Goal: Find specific page/section

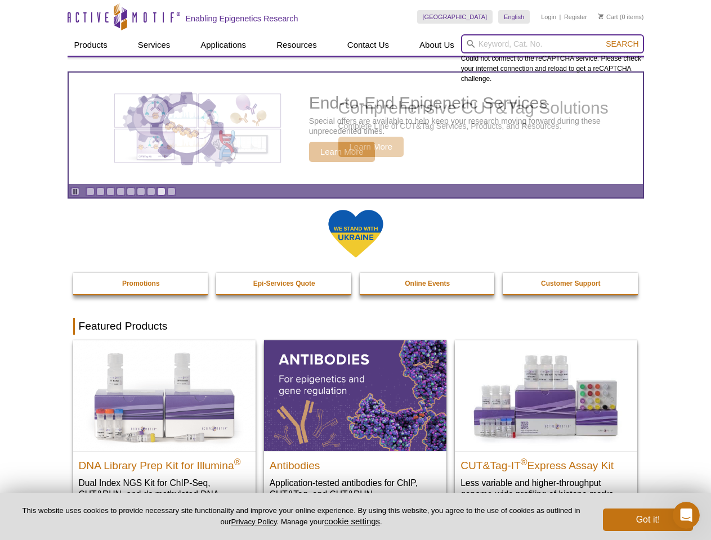
click at [552, 44] on input "search" at bounding box center [552, 43] width 183 height 19
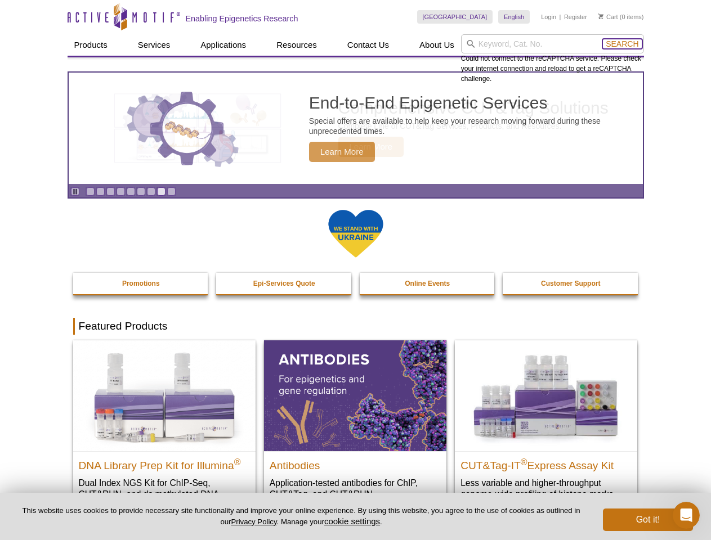
click at [622, 44] on span "Search" at bounding box center [621, 43] width 33 height 9
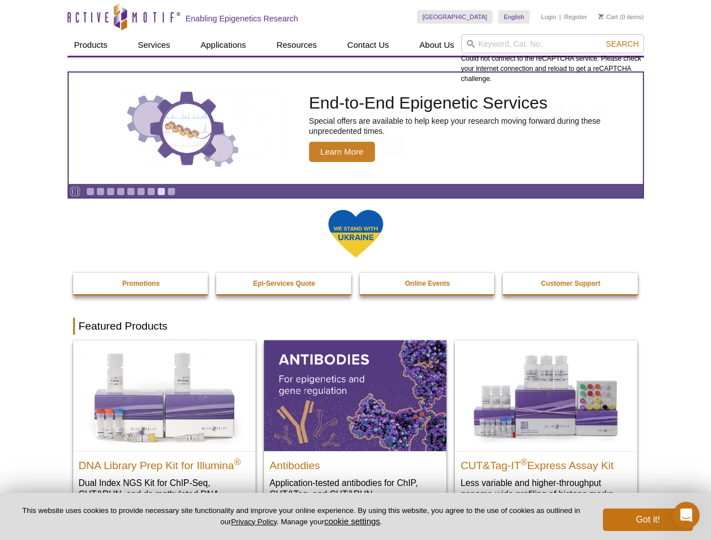
click at [75, 191] on icon "Pause" at bounding box center [74, 191] width 7 height 7
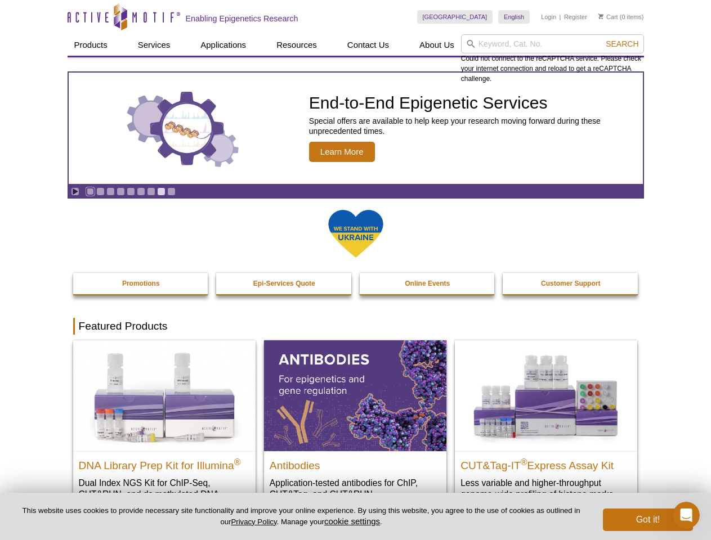
click at [90, 191] on link "Go to slide 1" at bounding box center [90, 191] width 8 height 8
click at [100, 191] on link "Go to slide 2" at bounding box center [100, 191] width 8 height 8
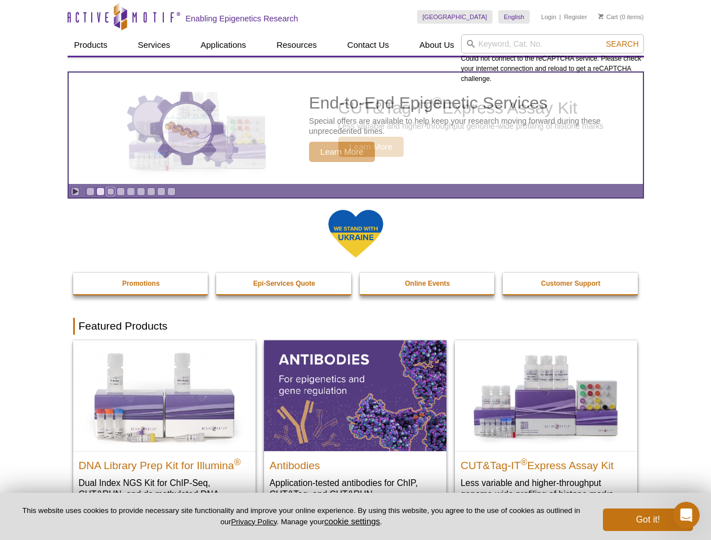
click at [110, 191] on link "Go to slide 3" at bounding box center [110, 191] width 8 height 8
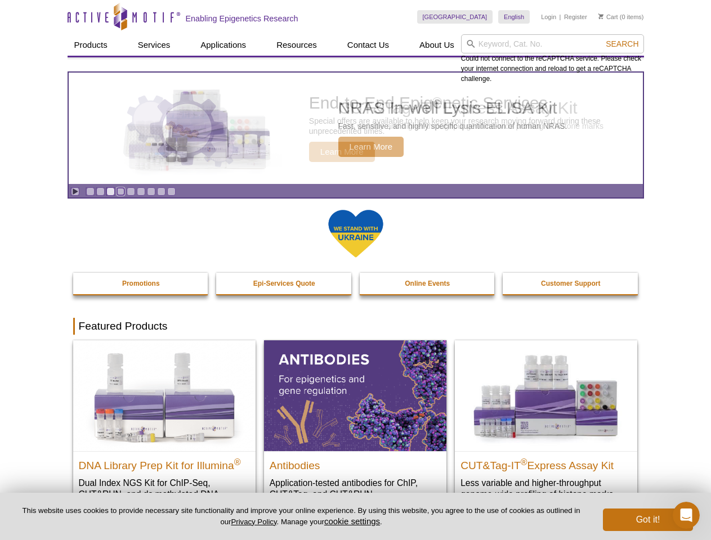
click at [120, 191] on link "Go to slide 4" at bounding box center [120, 191] width 8 height 8
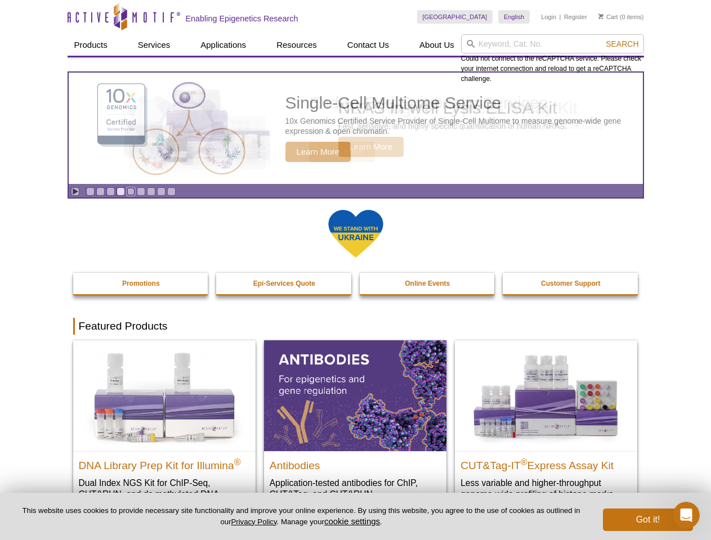
click at [131, 191] on link "Go to slide 5" at bounding box center [131, 191] width 8 height 8
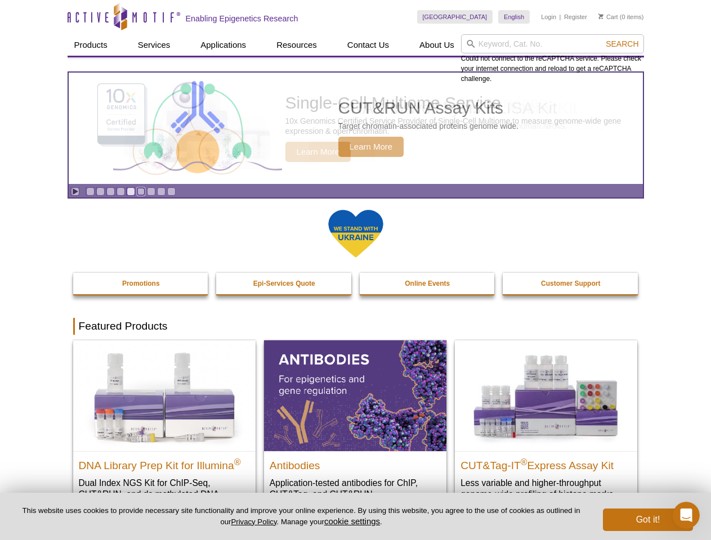
click at [141, 191] on link "Go to slide 6" at bounding box center [141, 191] width 8 height 8
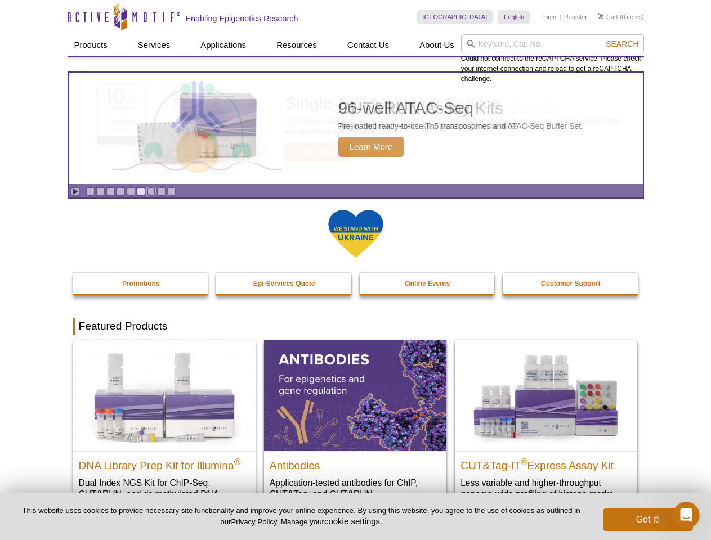
click at [151, 191] on link "Go to slide 7" at bounding box center [151, 191] width 8 height 8
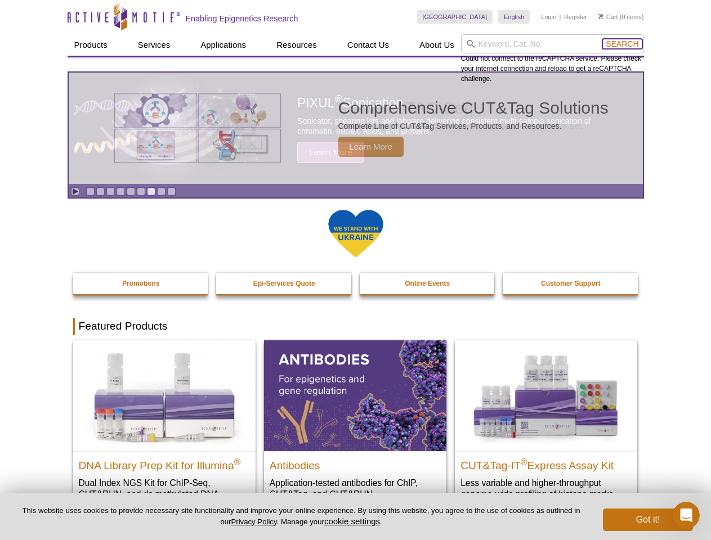
click at [622, 44] on span "Search" at bounding box center [621, 43] width 33 height 9
